Goal: Transaction & Acquisition: Purchase product/service

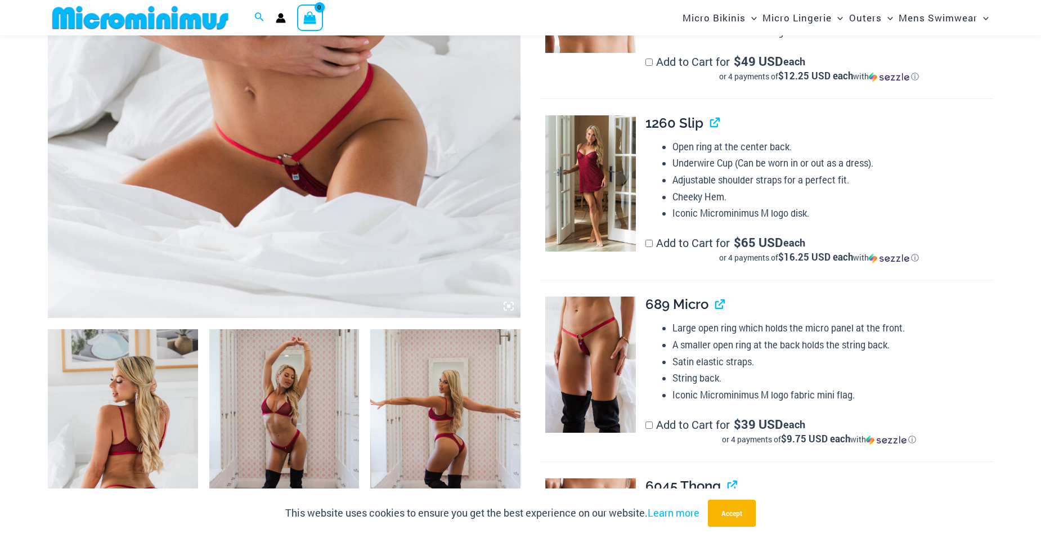
scroll to position [553, 0]
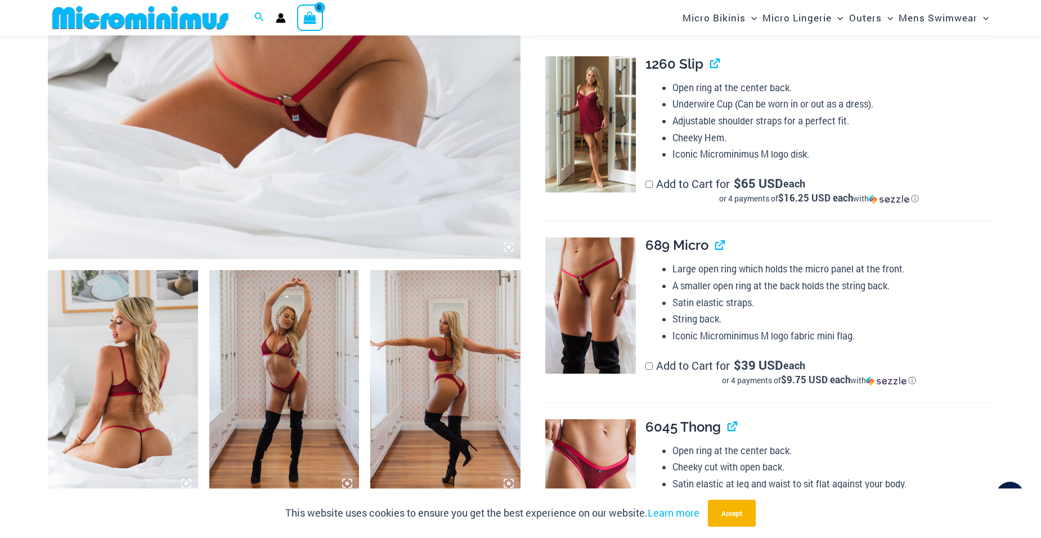
type input "**********"
click at [601, 141] on img at bounding box center [591, 124] width 91 height 136
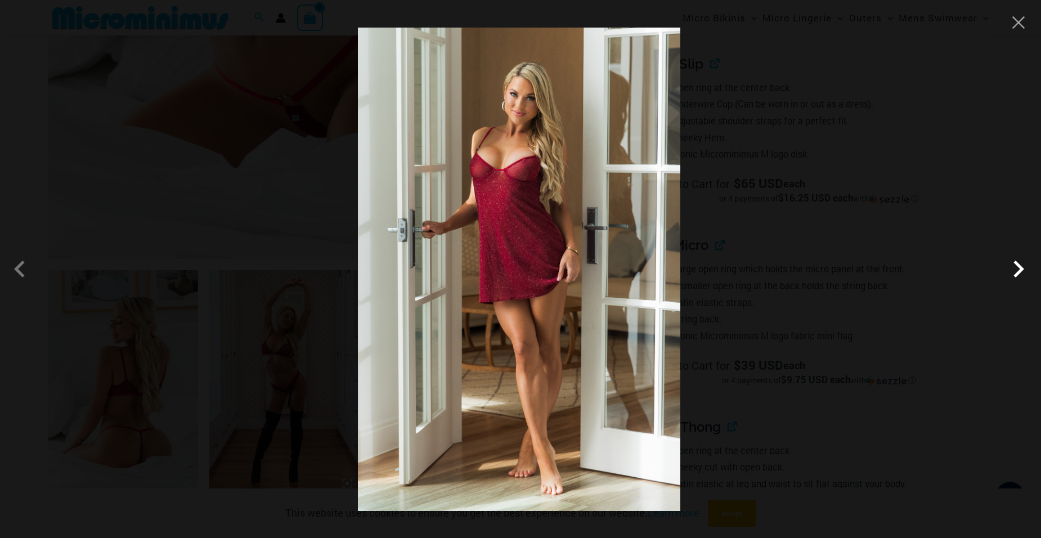
click at [1021, 267] on span at bounding box center [1019, 269] width 34 height 34
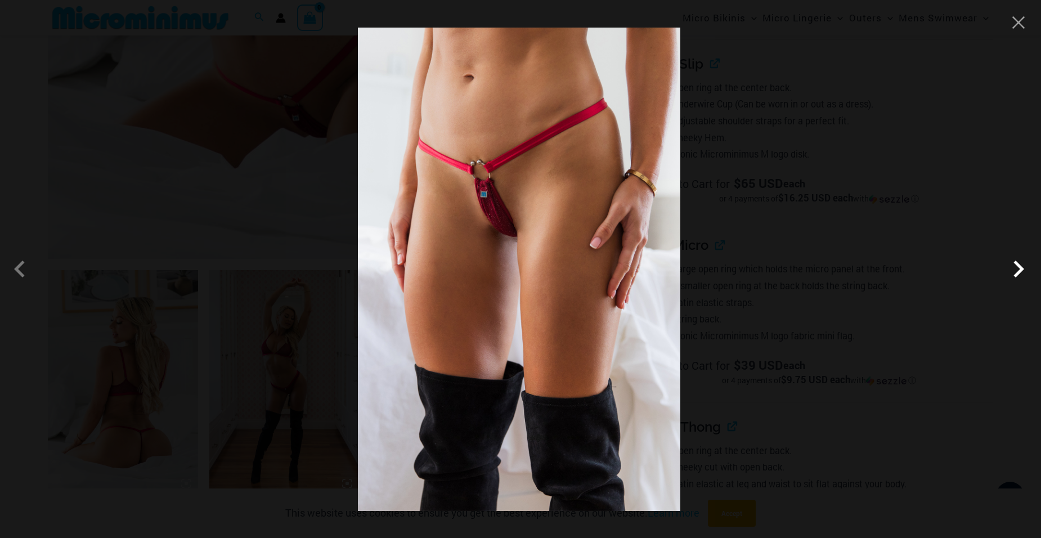
click at [1021, 267] on span at bounding box center [1019, 269] width 34 height 34
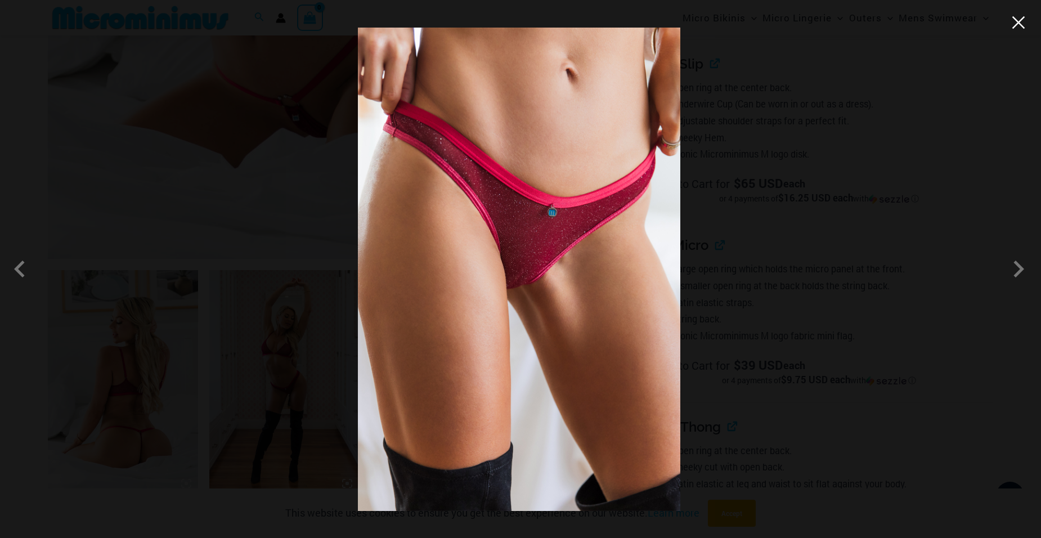
click at [1017, 21] on button "Close" at bounding box center [1019, 22] width 17 height 17
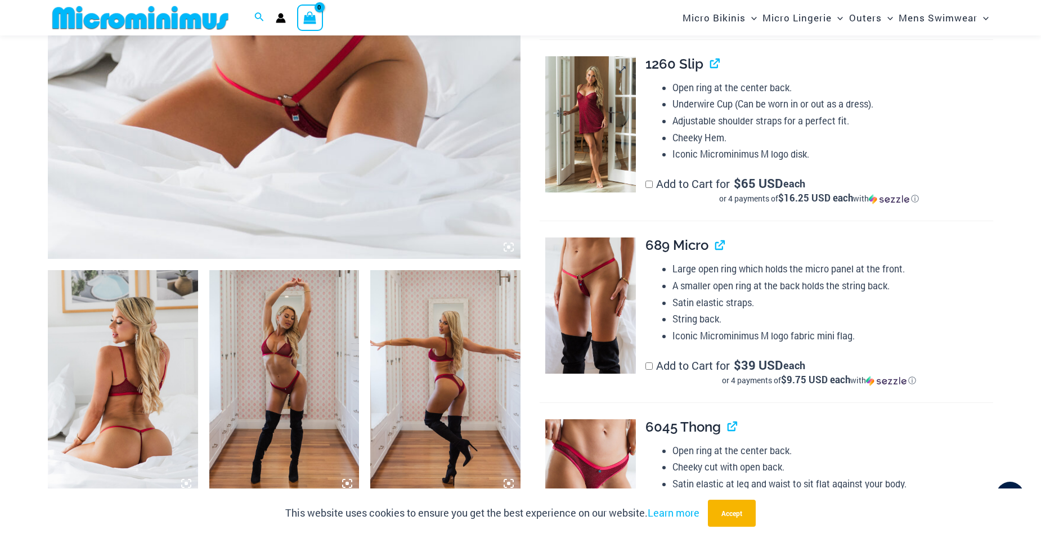
click at [618, 132] on img at bounding box center [591, 124] width 91 height 136
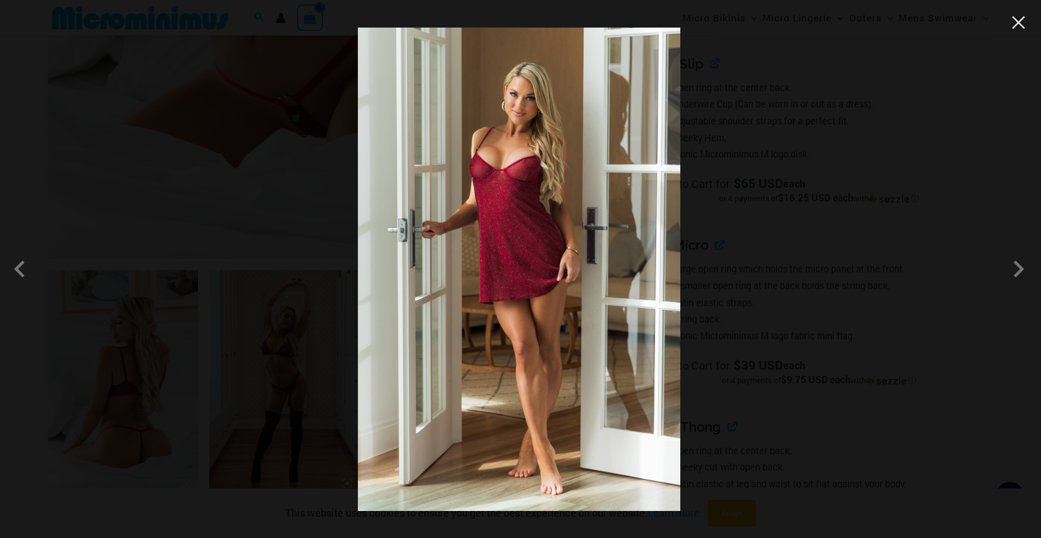
click at [1014, 30] on button "Close" at bounding box center [1019, 22] width 17 height 17
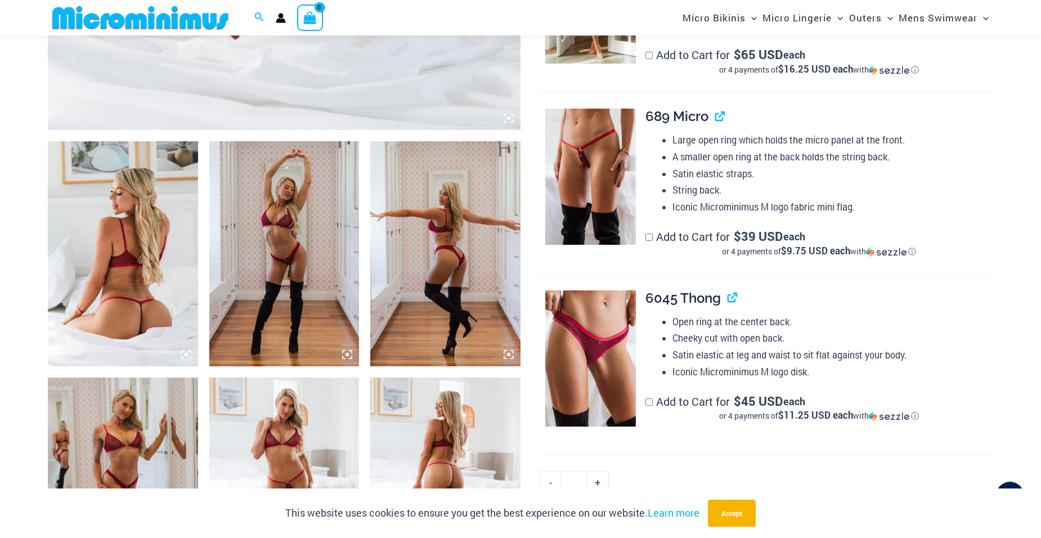
scroll to position [778, 0]
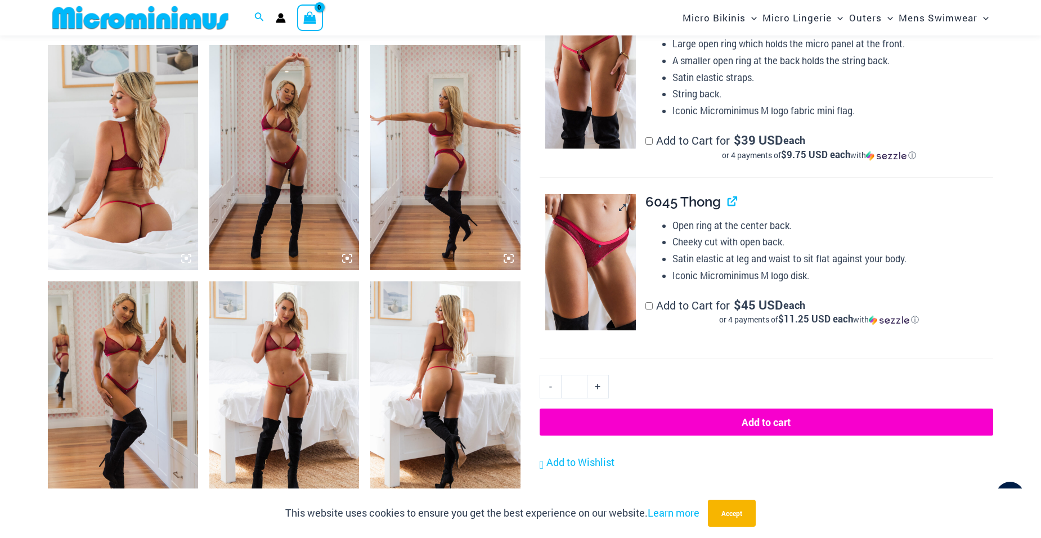
click at [611, 249] on img at bounding box center [591, 262] width 91 height 136
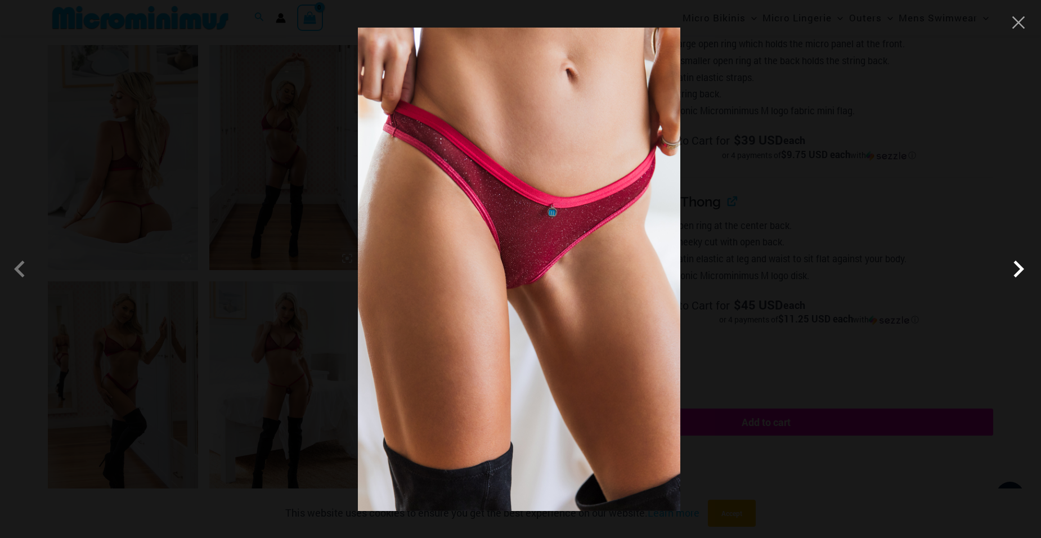
click at [1018, 267] on span at bounding box center [1019, 269] width 34 height 34
